Goal: Find specific page/section: Find specific page/section

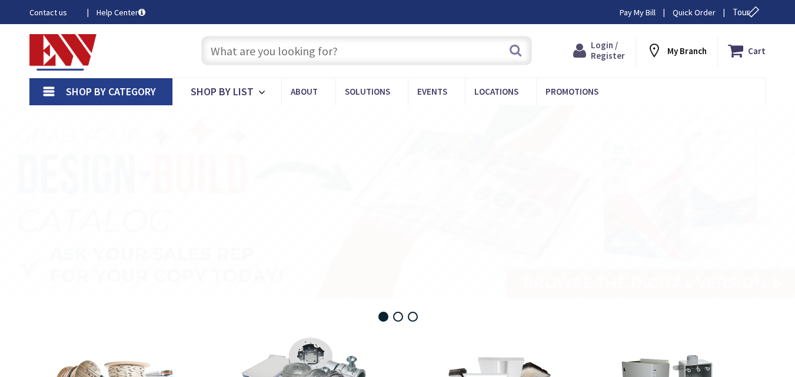
click at [604, 52] on span "Login / Register" at bounding box center [608, 50] width 34 height 22
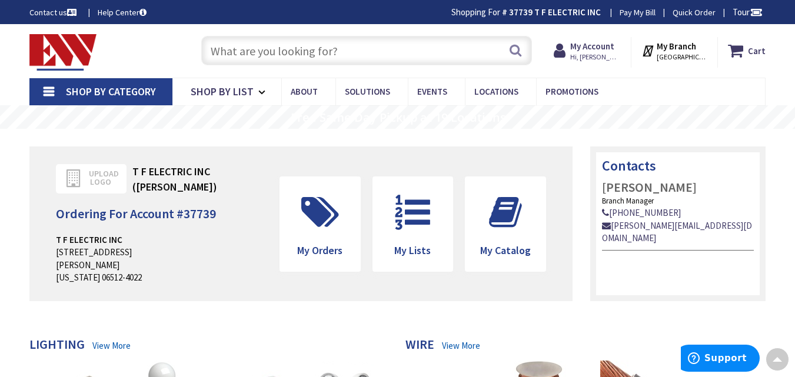
scroll to position [235, 0]
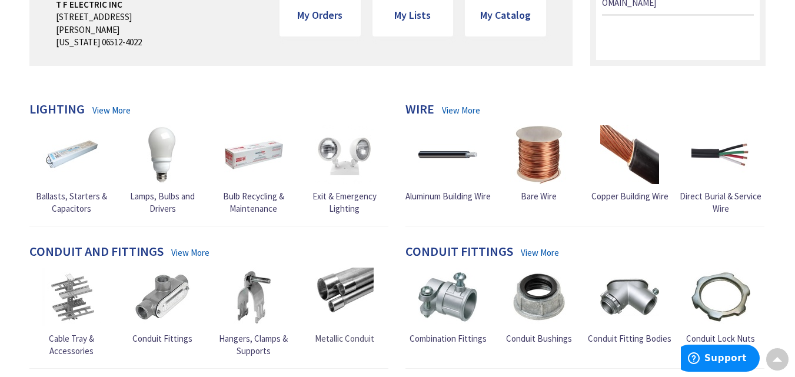
click at [339, 284] on img at bounding box center [344, 297] width 59 height 59
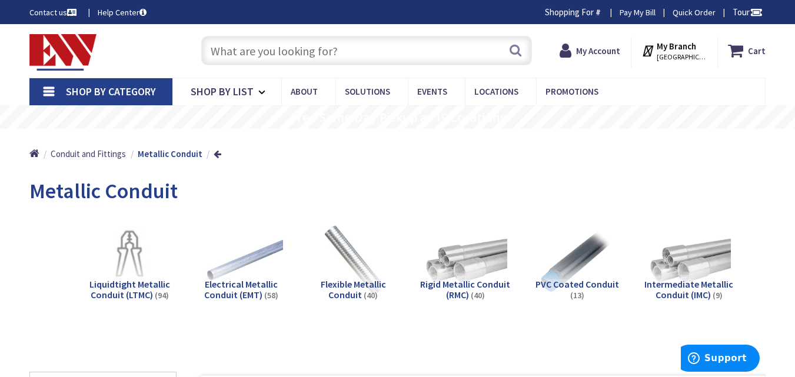
click at [226, 282] on span "Electrical Metallic Conduit (EMT)" at bounding box center [241, 289] width 74 height 22
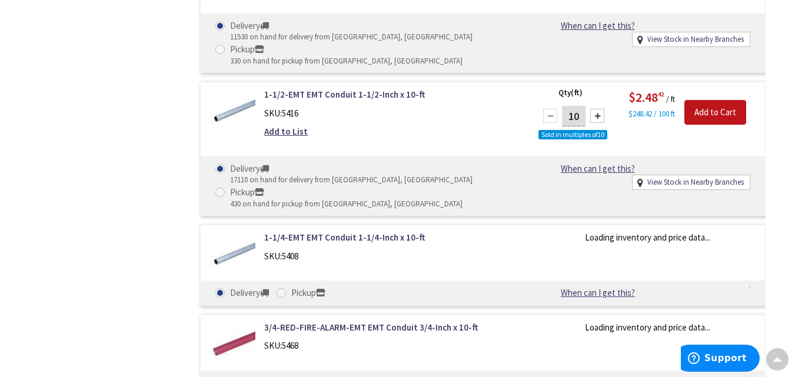
scroll to position [880, 0]
